Goal: Task Accomplishment & Management: Use online tool/utility

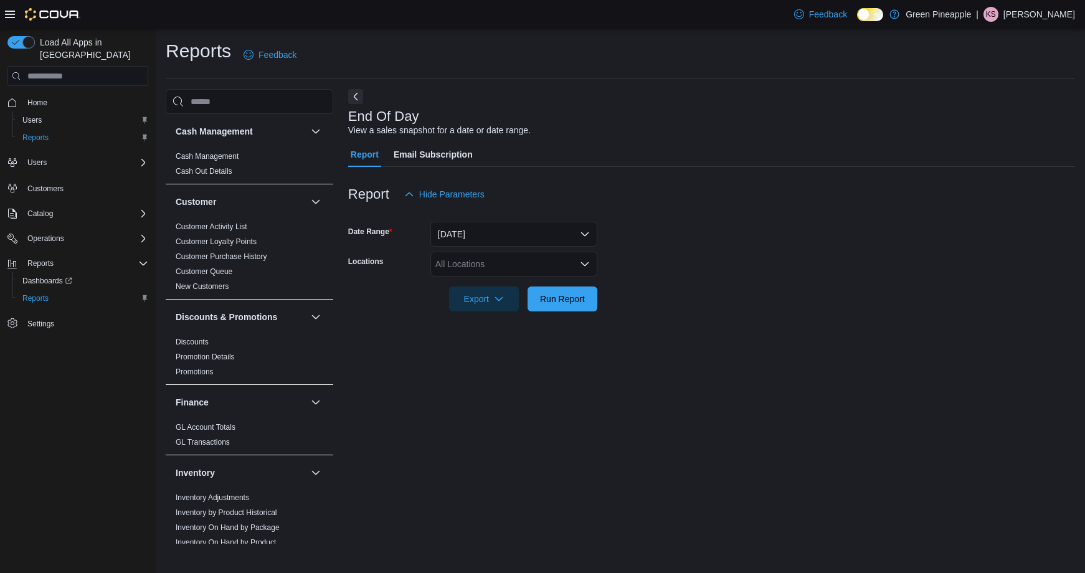
click at [483, 264] on div "All Locations" at bounding box center [514, 264] width 167 height 25
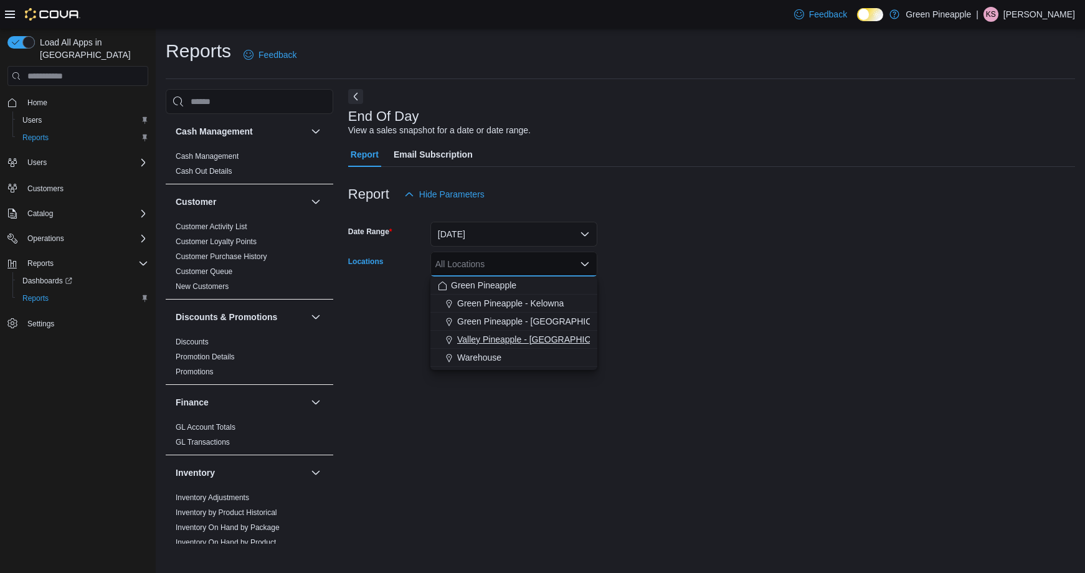
click at [543, 342] on span "Valley Pineapple - [GEOGRAPHIC_DATA]" at bounding box center [538, 339] width 163 height 12
click at [487, 282] on icon "Remove Warehouse from selection in this group" at bounding box center [485, 282] width 5 height 5
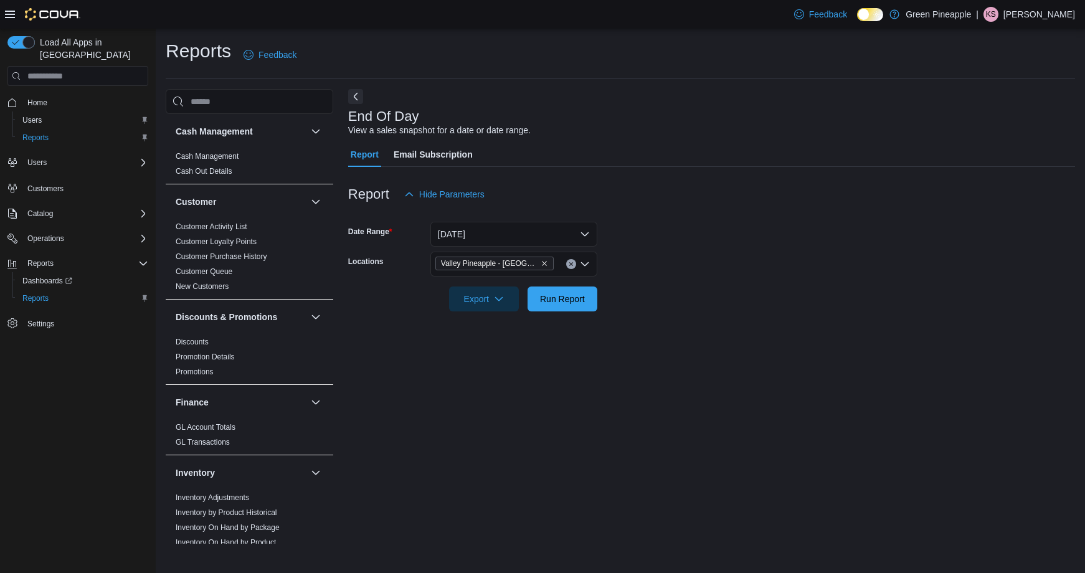
click at [839, 310] on form "Date Range [DATE] Locations Valley [GEOGRAPHIC_DATA] - [GEOGRAPHIC_DATA] Export…" at bounding box center [711, 259] width 727 height 105
click at [563, 290] on span "Run Report" at bounding box center [562, 298] width 55 height 25
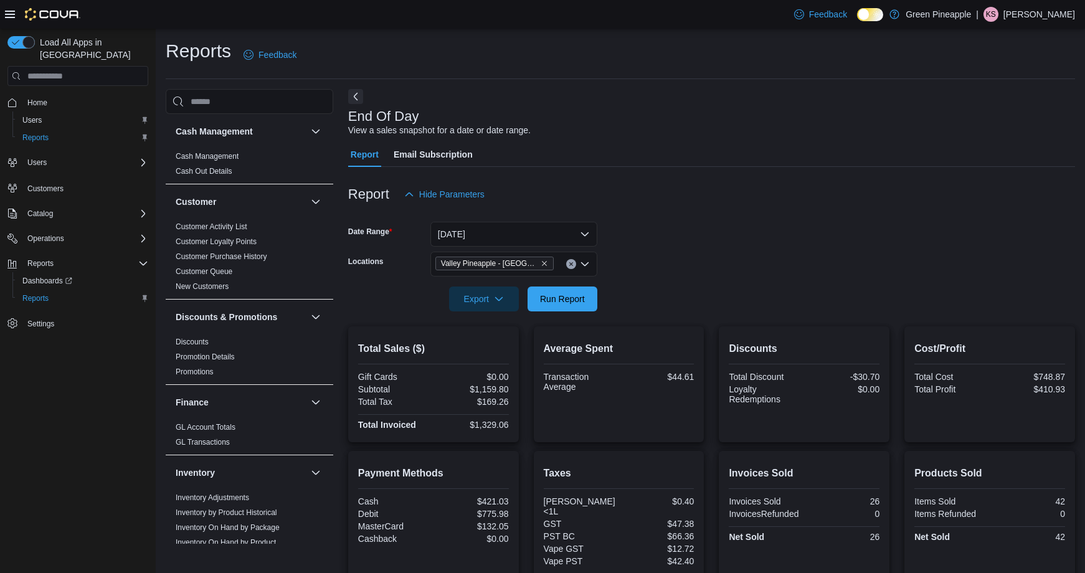
scroll to position [100, 0]
